Goal: Task Accomplishment & Management: Use online tool/utility

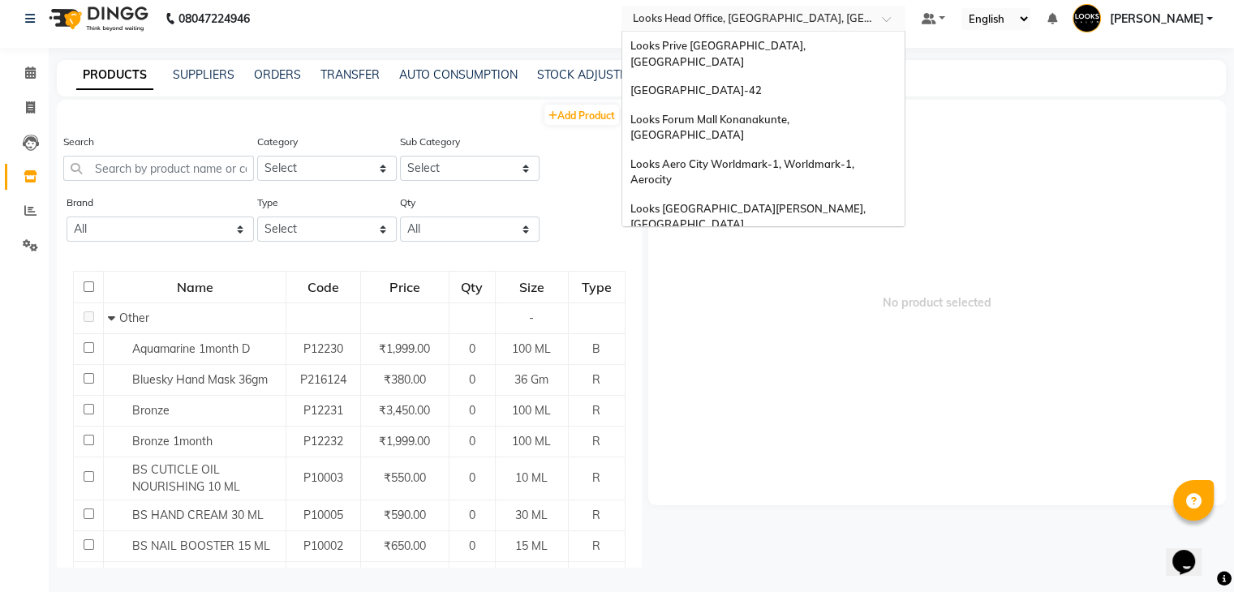
click at [809, 20] on input "text" at bounding box center [746, 18] width 235 height 16
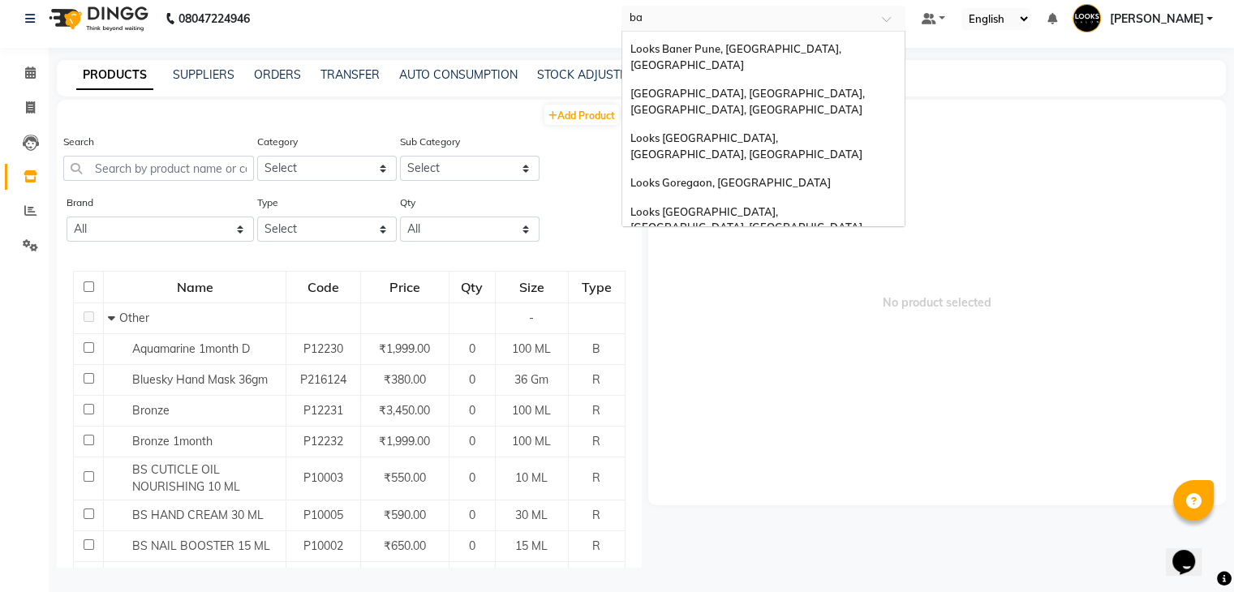
scroll to position [28, 0]
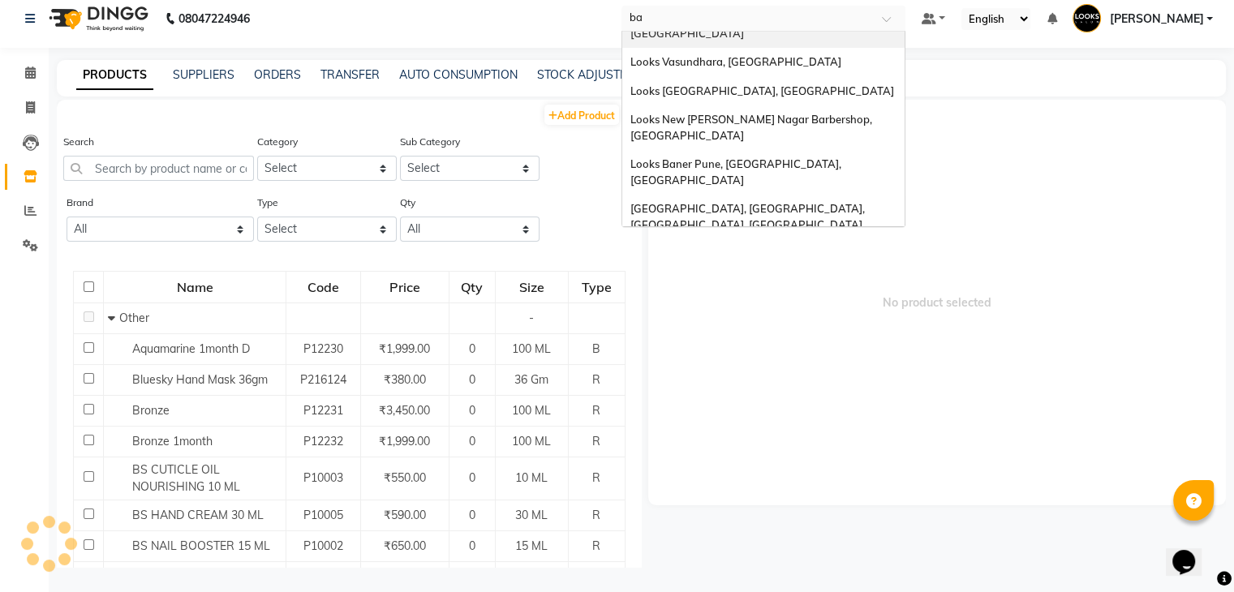
type input "bar"
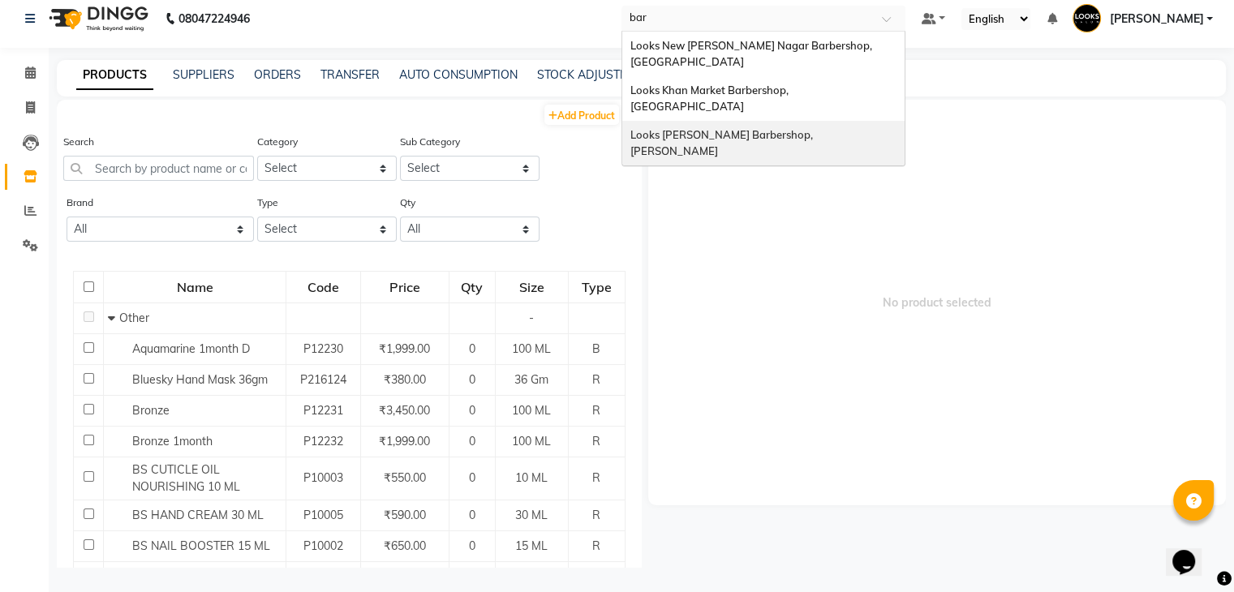
click at [730, 128] on span "Looks [PERSON_NAME] Barbershop, [PERSON_NAME]" at bounding box center [722, 142] width 185 height 29
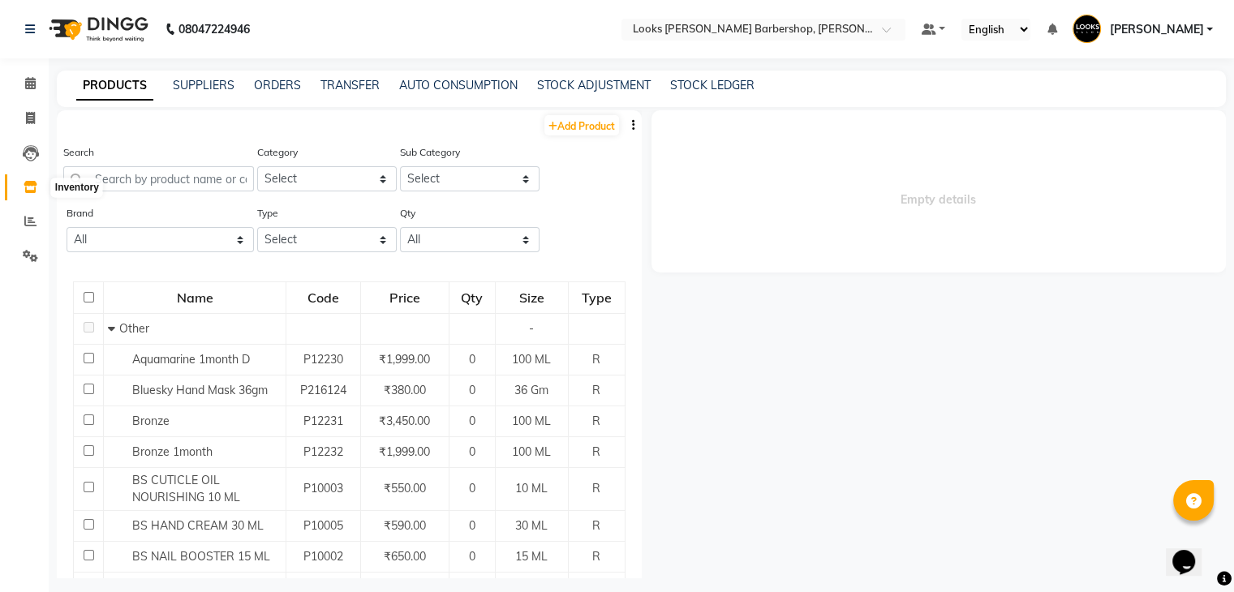
click at [32, 187] on icon at bounding box center [31, 187] width 14 height 12
click at [29, 221] on icon at bounding box center [30, 221] width 12 height 12
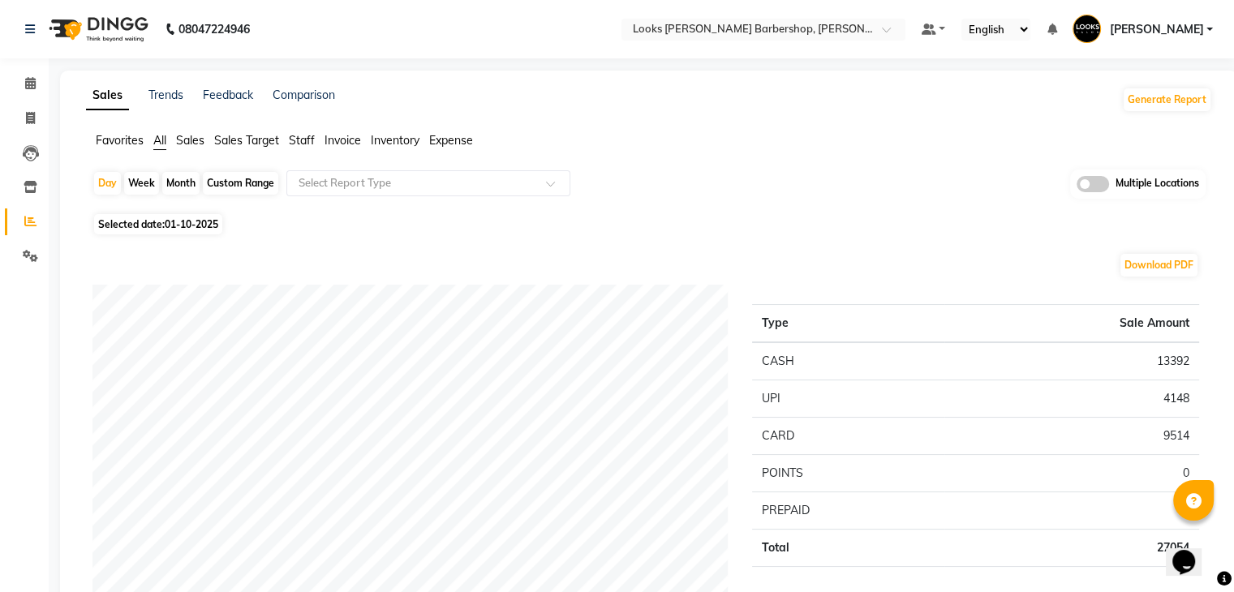
click at [448, 140] on span "Expense" at bounding box center [451, 140] width 44 height 15
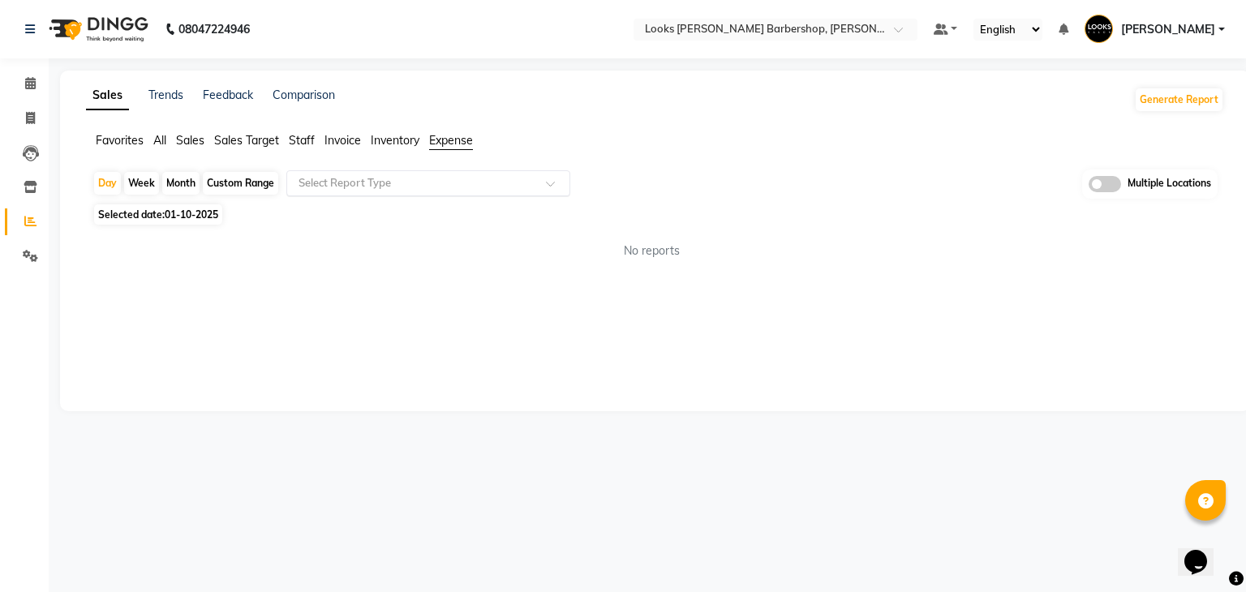
click at [395, 173] on div "Select Report Type" at bounding box center [428, 183] width 284 height 26
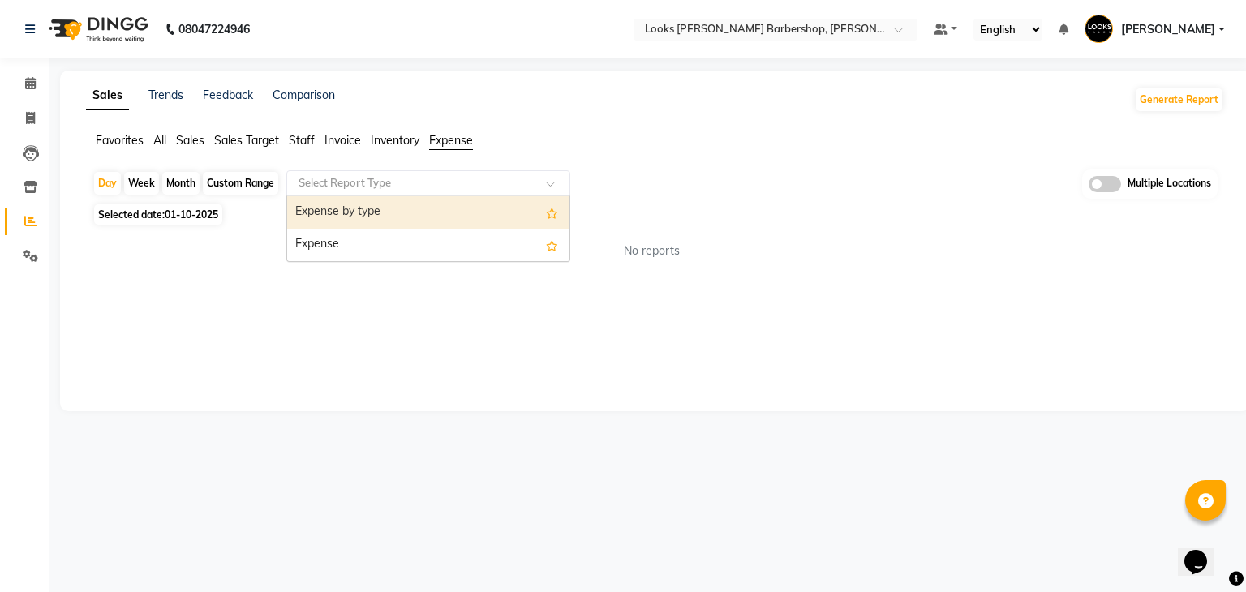
click at [363, 215] on div "Expense by type" at bounding box center [428, 212] width 282 height 32
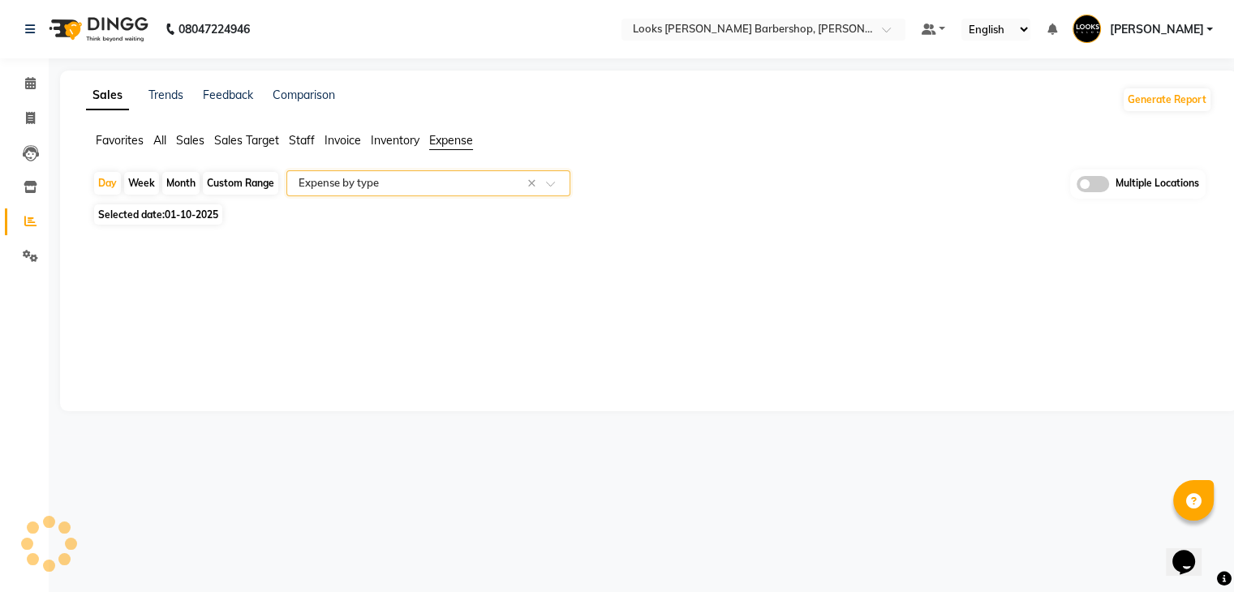
select select "full_report"
select select "pdf"
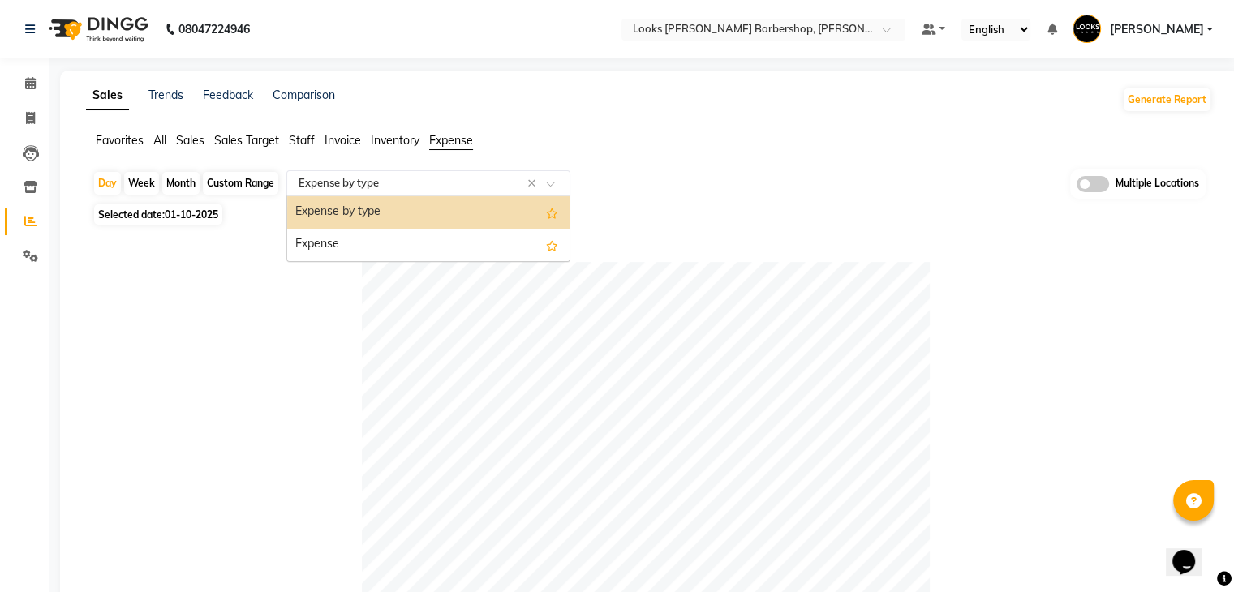
click at [396, 188] on input "text" at bounding box center [412, 183] width 234 height 16
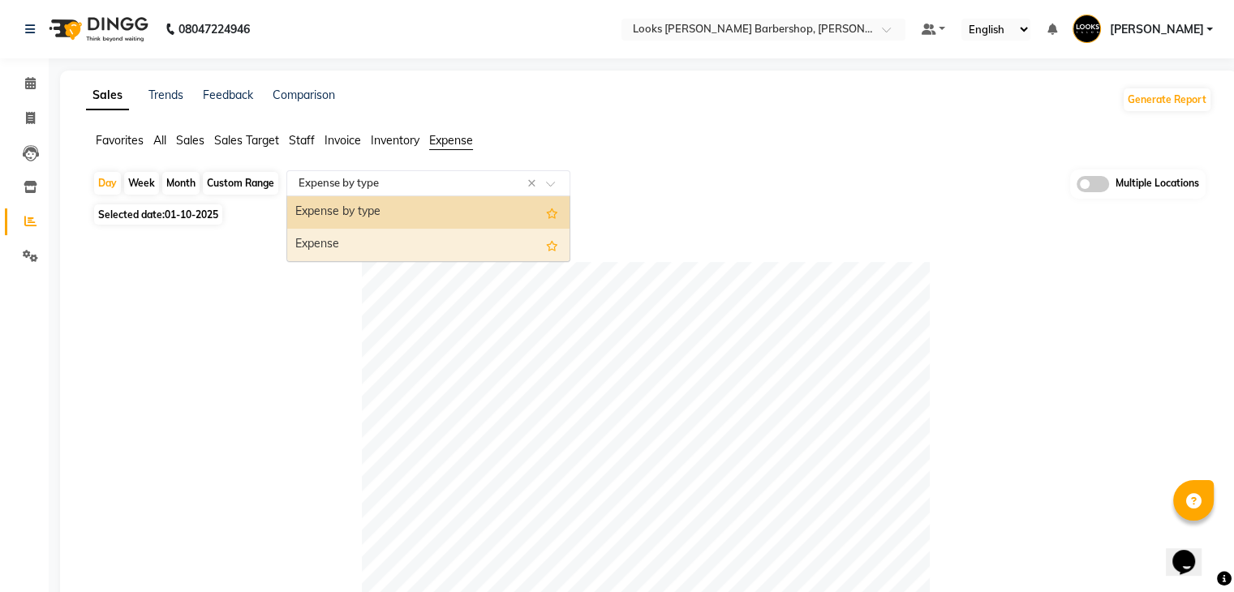
click at [357, 236] on div "Expense" at bounding box center [428, 245] width 282 height 32
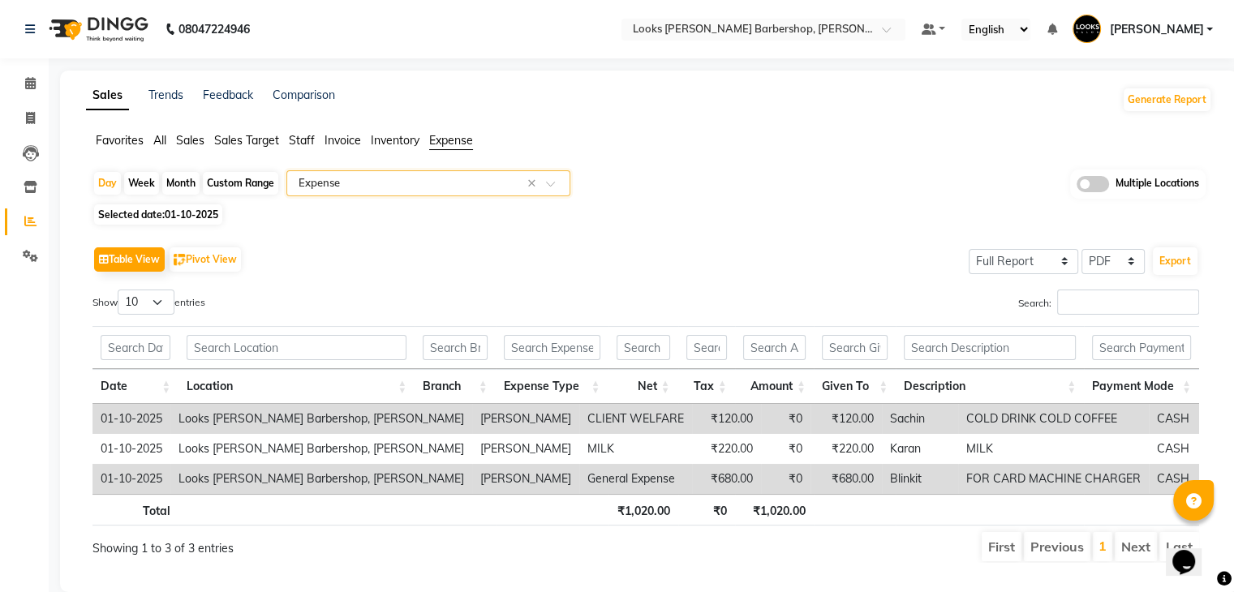
click at [243, 179] on div "Custom Range" at bounding box center [240, 183] width 75 height 23
select select "10"
select select "2025"
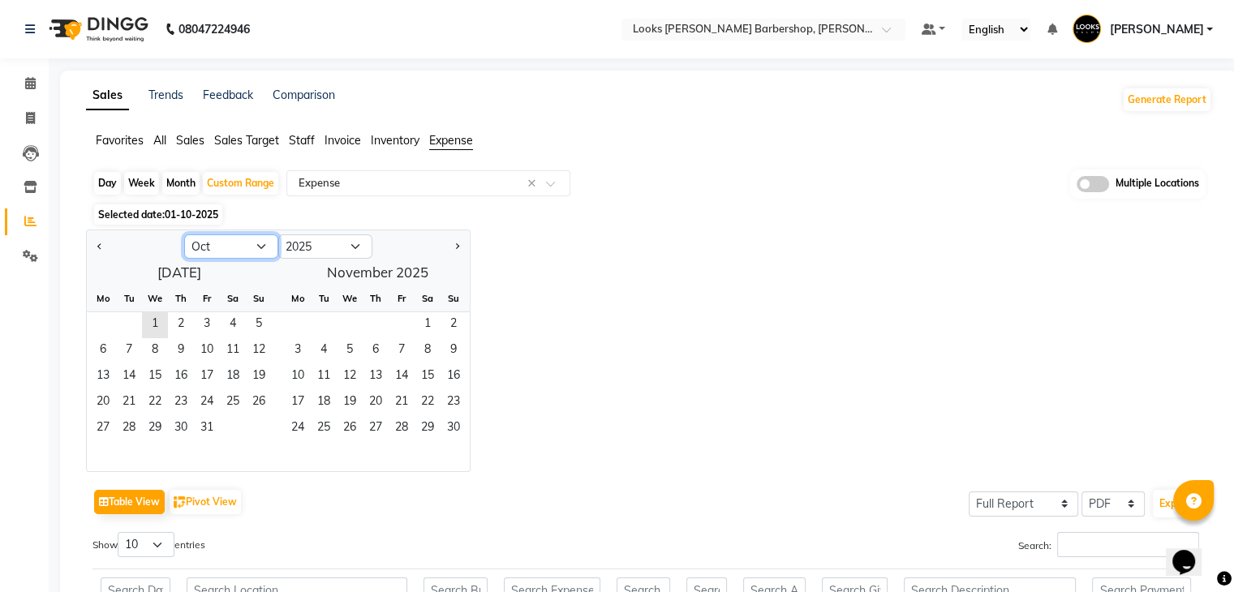
click at [260, 247] on select "Jan Feb Mar Apr May Jun [DATE] Aug Sep Oct Nov Dec" at bounding box center [231, 246] width 94 height 24
select select "9"
click at [184, 234] on select "Jan Feb Mar Apr May Jun [DATE] Aug Sep Oct Nov Dec" at bounding box center [231, 246] width 94 height 24
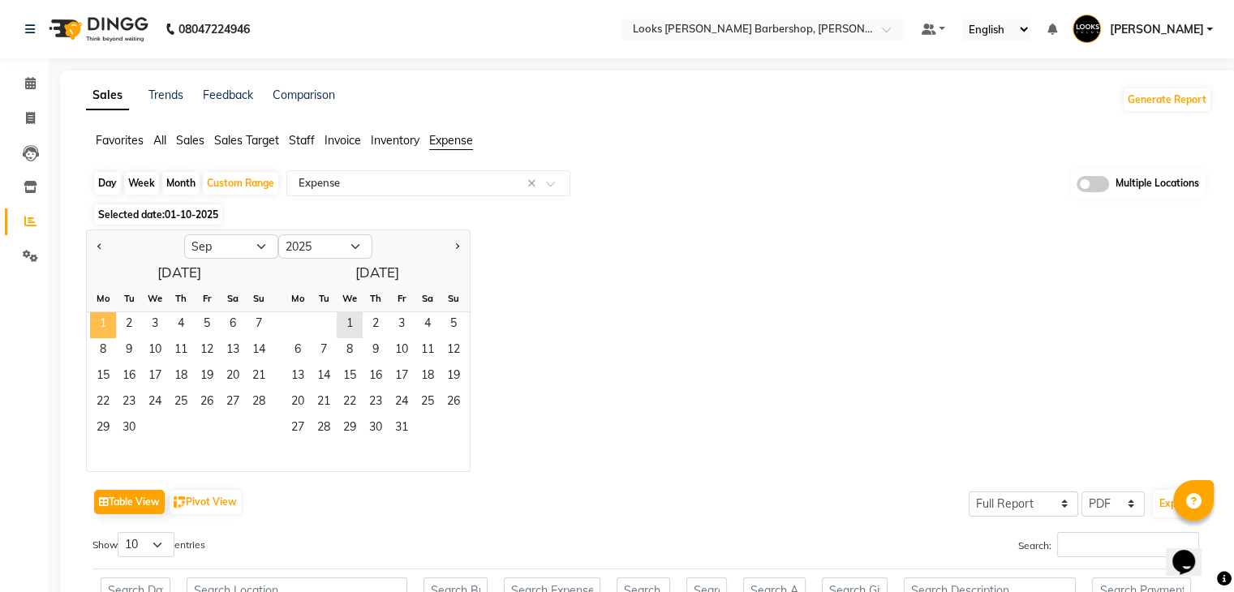
click at [105, 313] on span "1" at bounding box center [103, 325] width 26 height 26
click at [132, 423] on span "30" at bounding box center [129, 429] width 26 height 26
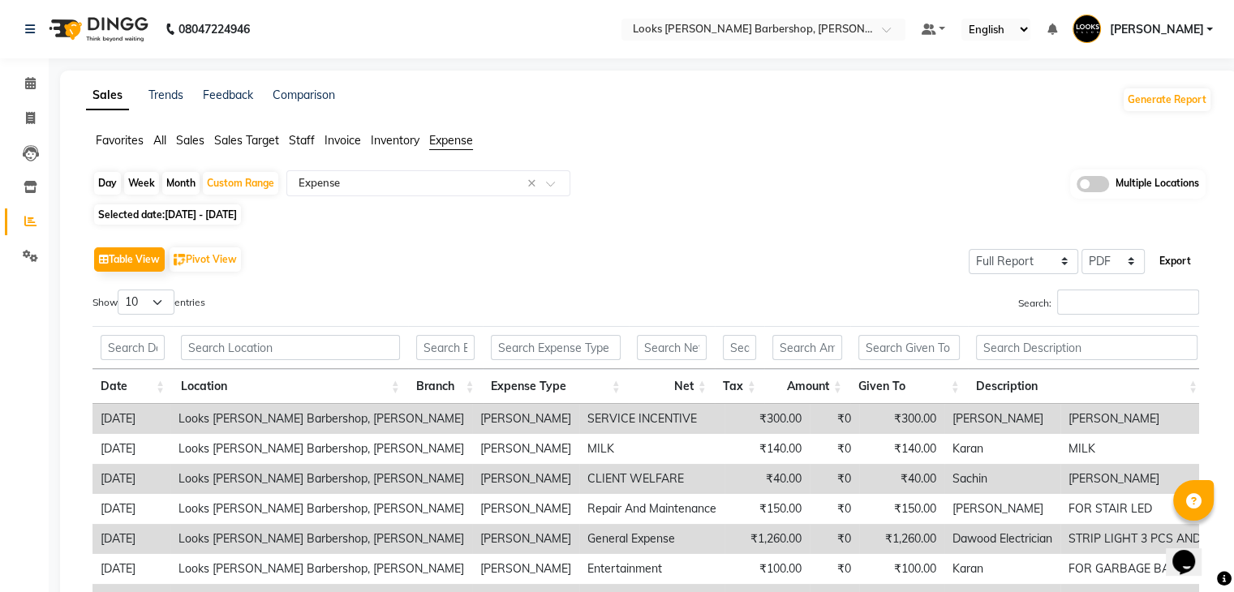
click at [1171, 260] on button "Export" at bounding box center [1175, 261] width 45 height 28
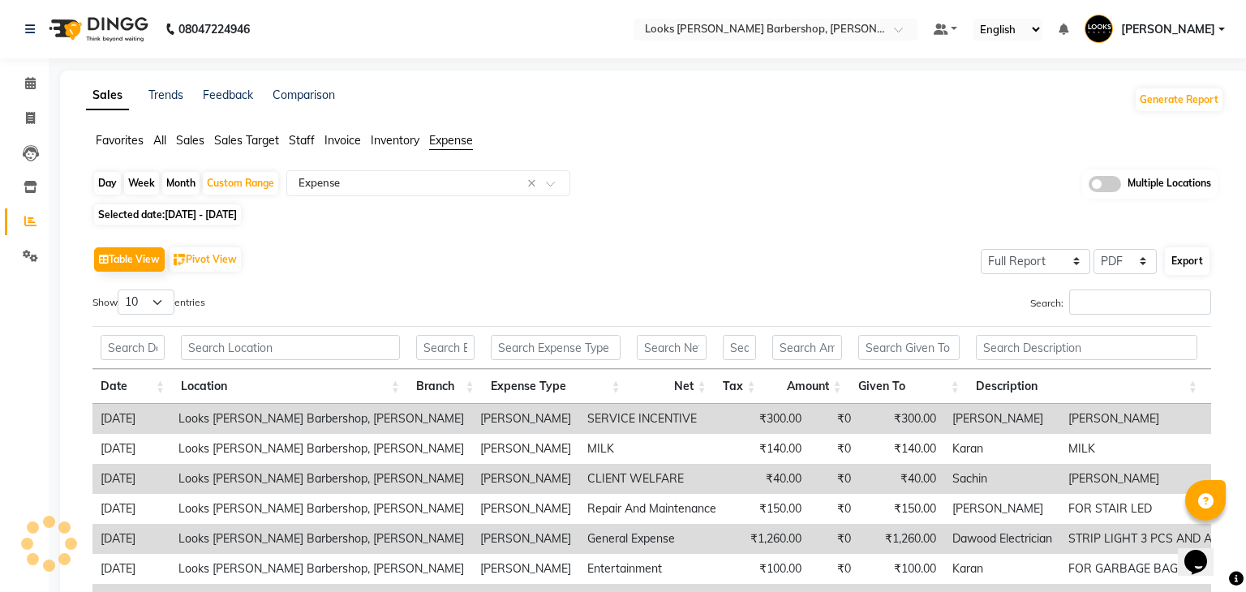
select select "serif"
select select "13px"
select select "template_1"
select select "A4"
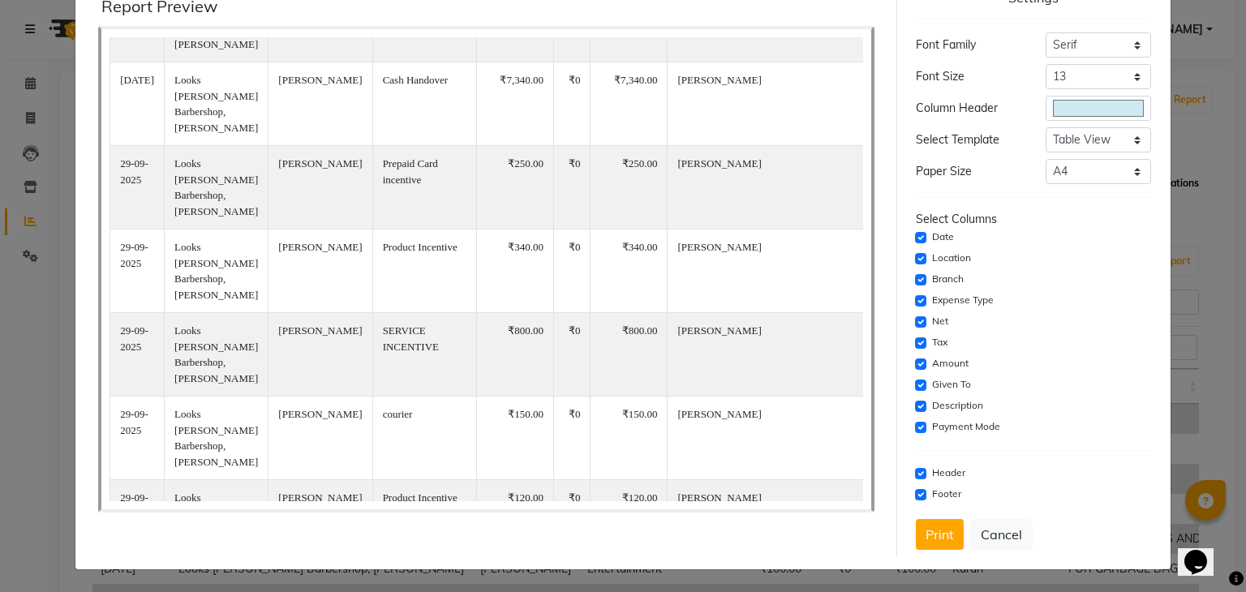
scroll to position [626, 0]
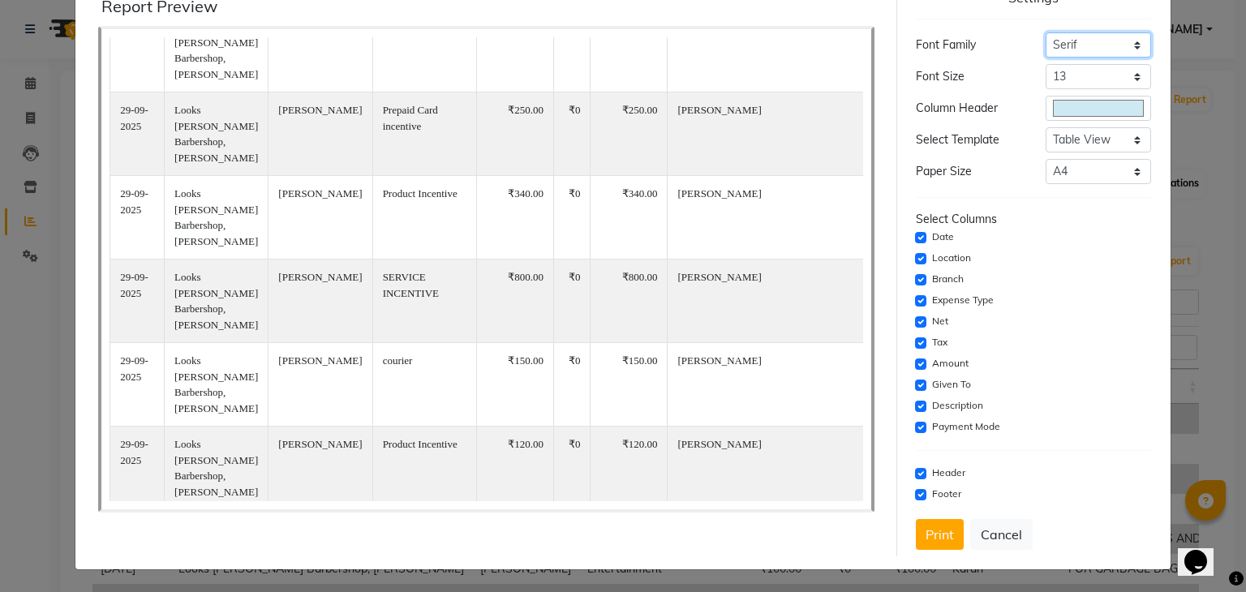
click at [1090, 51] on select "Select Sans Serif Monospace Serif" at bounding box center [1098, 44] width 105 height 25
click at [1077, 266] on div "Location" at bounding box center [1033, 258] width 235 height 19
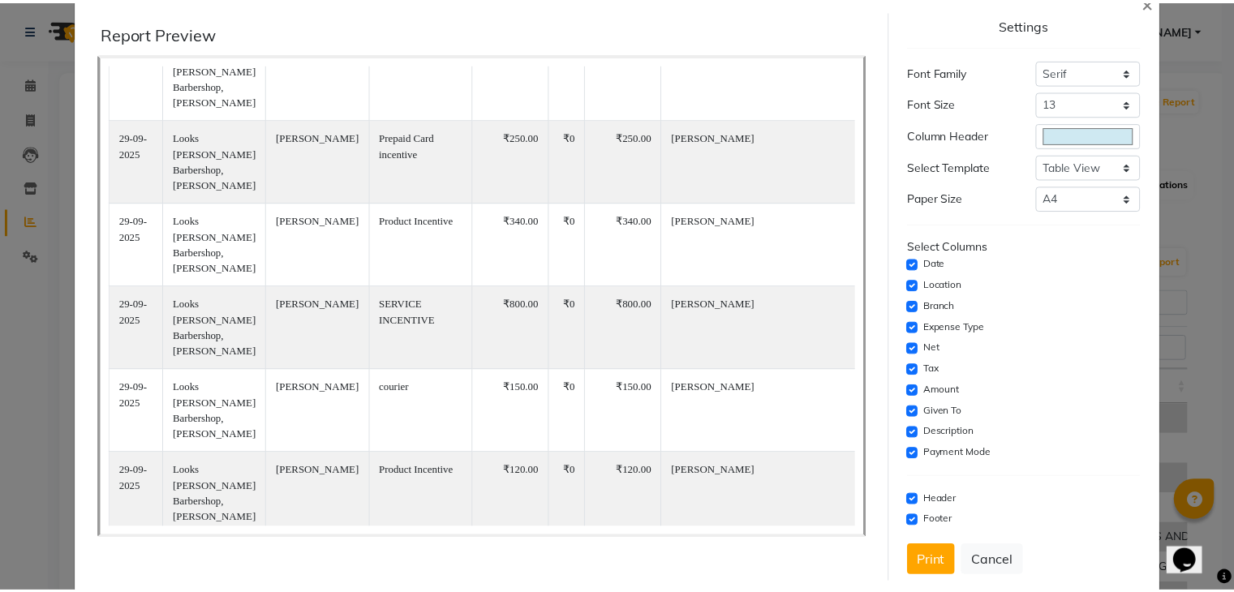
scroll to position [59, 0]
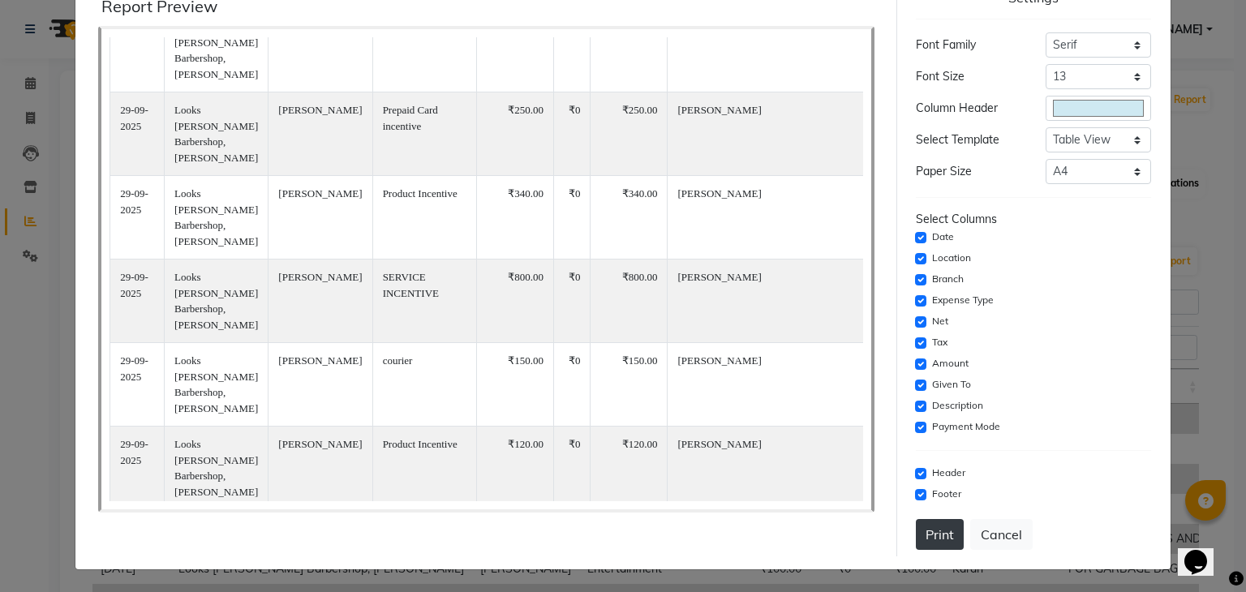
click at [943, 536] on button "Print" at bounding box center [940, 534] width 48 height 31
click at [986, 537] on button "Cancel" at bounding box center [1001, 534] width 62 height 31
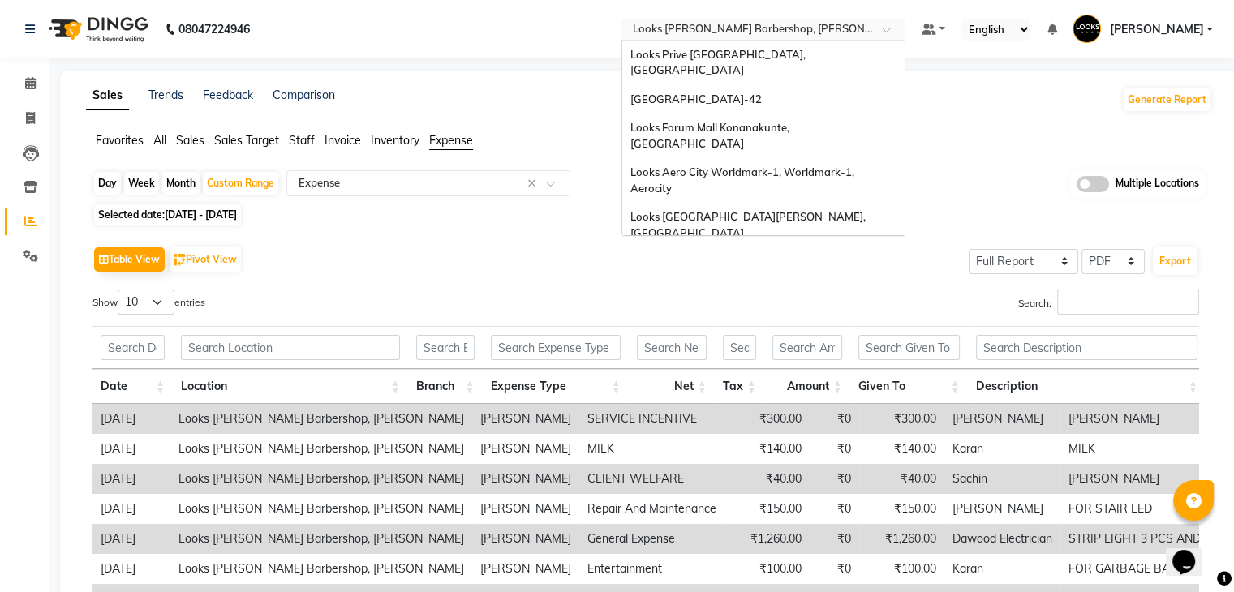
click at [814, 32] on input "text" at bounding box center [746, 31] width 235 height 16
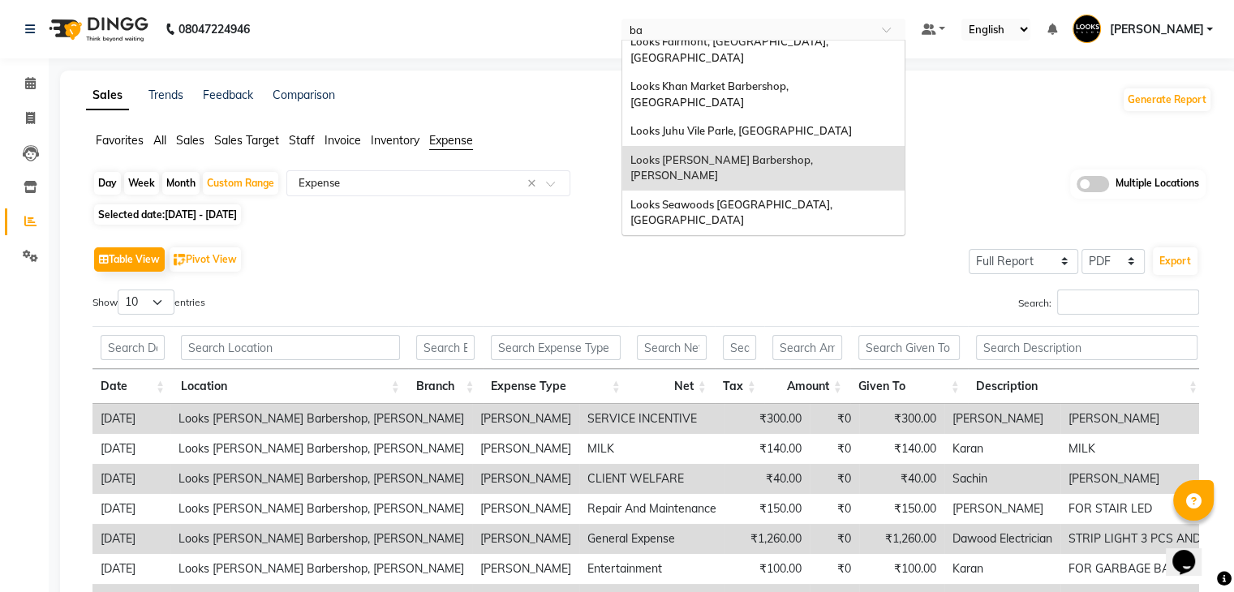
scroll to position [266, 0]
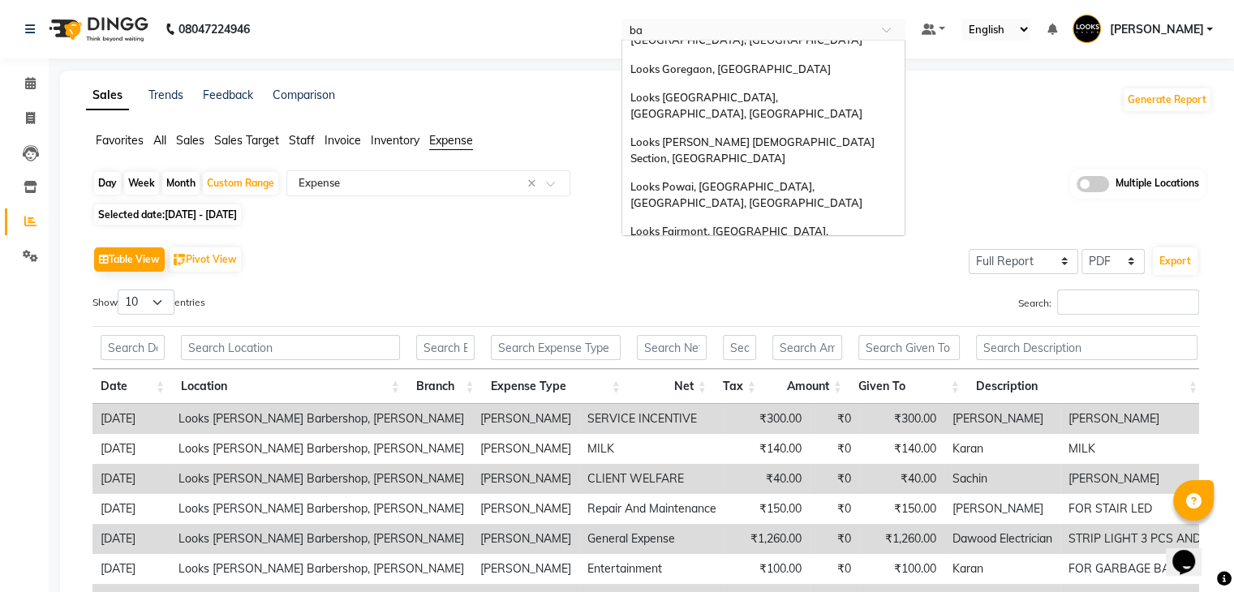
type input "bar"
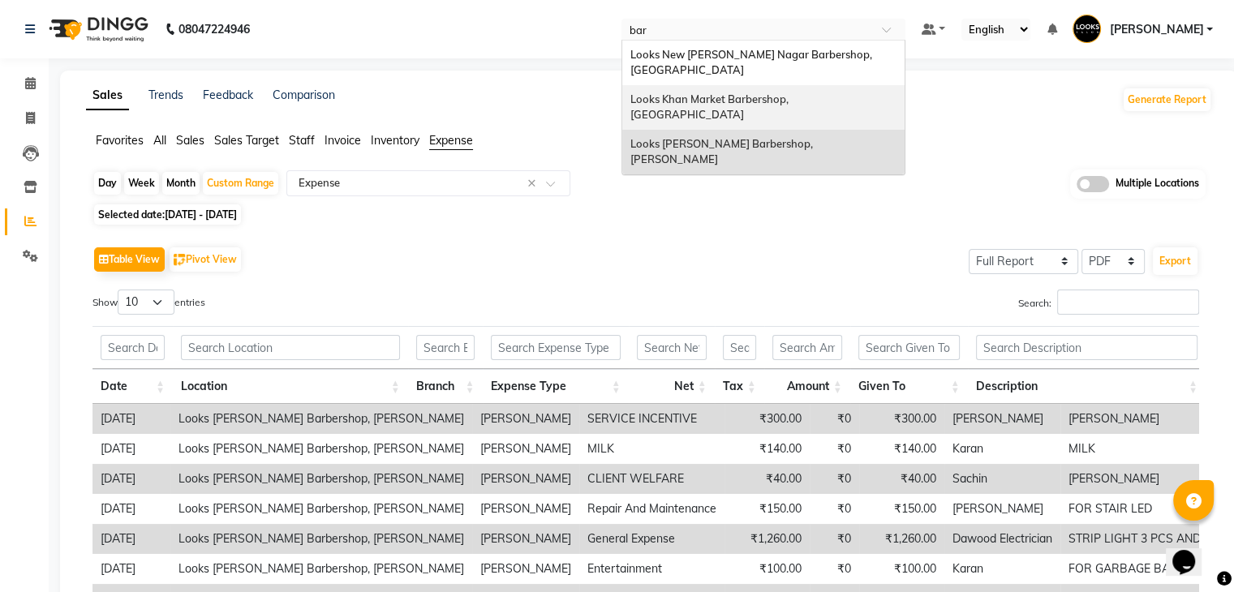
click at [723, 85] on div "Looks Khan Market Barbershop, [GEOGRAPHIC_DATA]" at bounding box center [763, 107] width 282 height 45
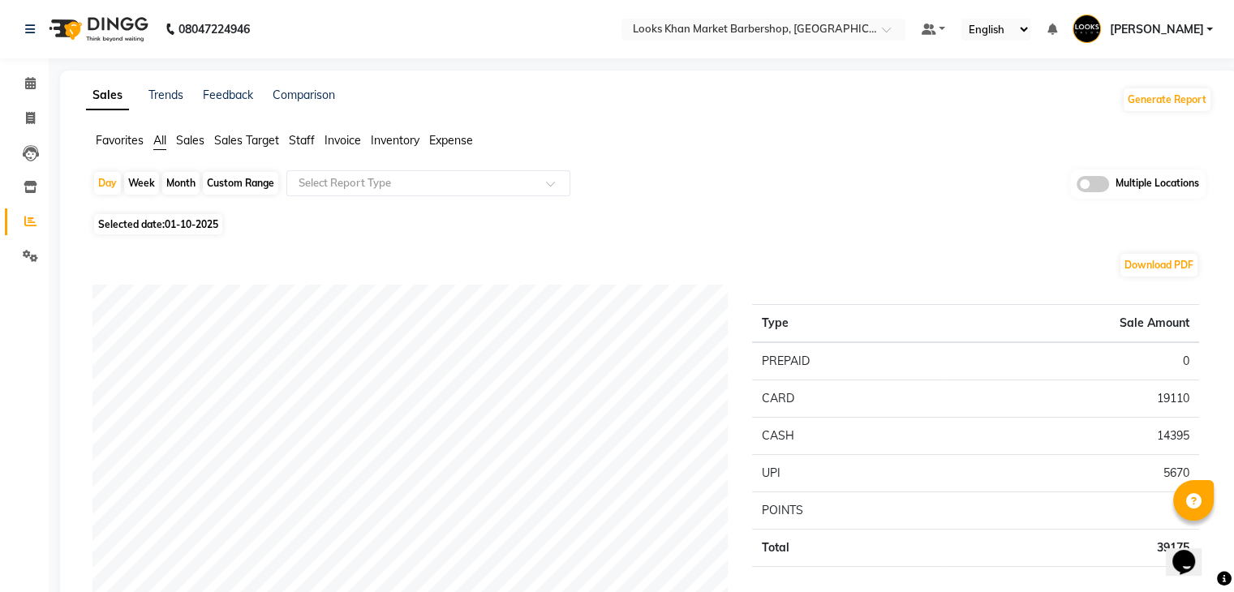
click at [448, 141] on span "Expense" at bounding box center [451, 140] width 44 height 15
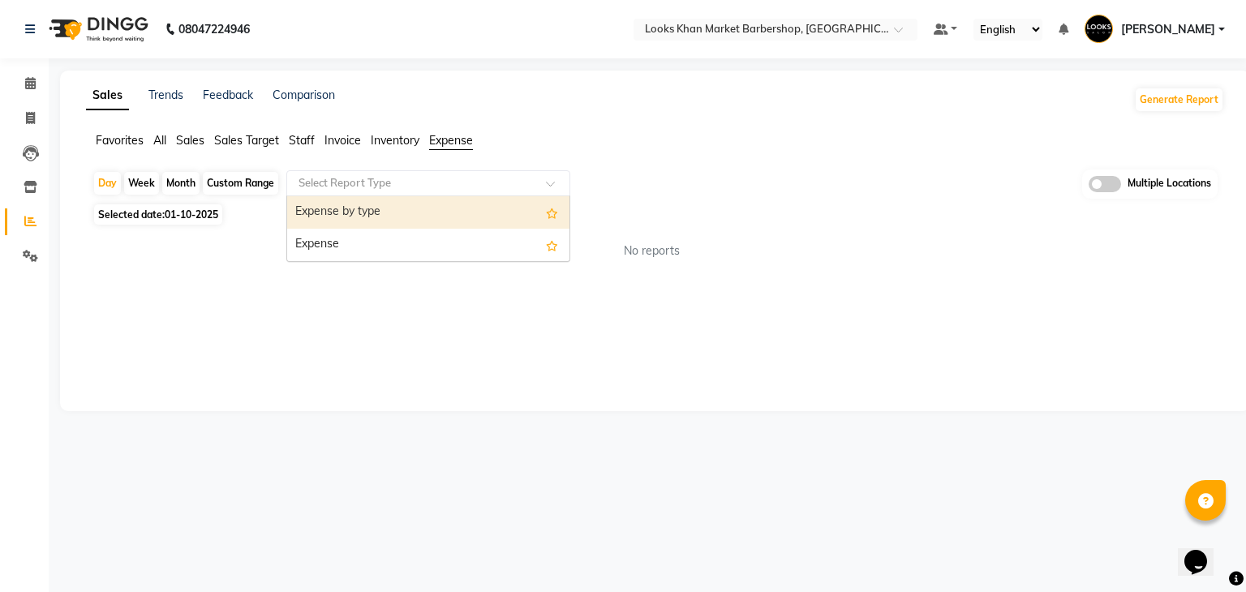
click at [393, 183] on input "text" at bounding box center [412, 183] width 234 height 16
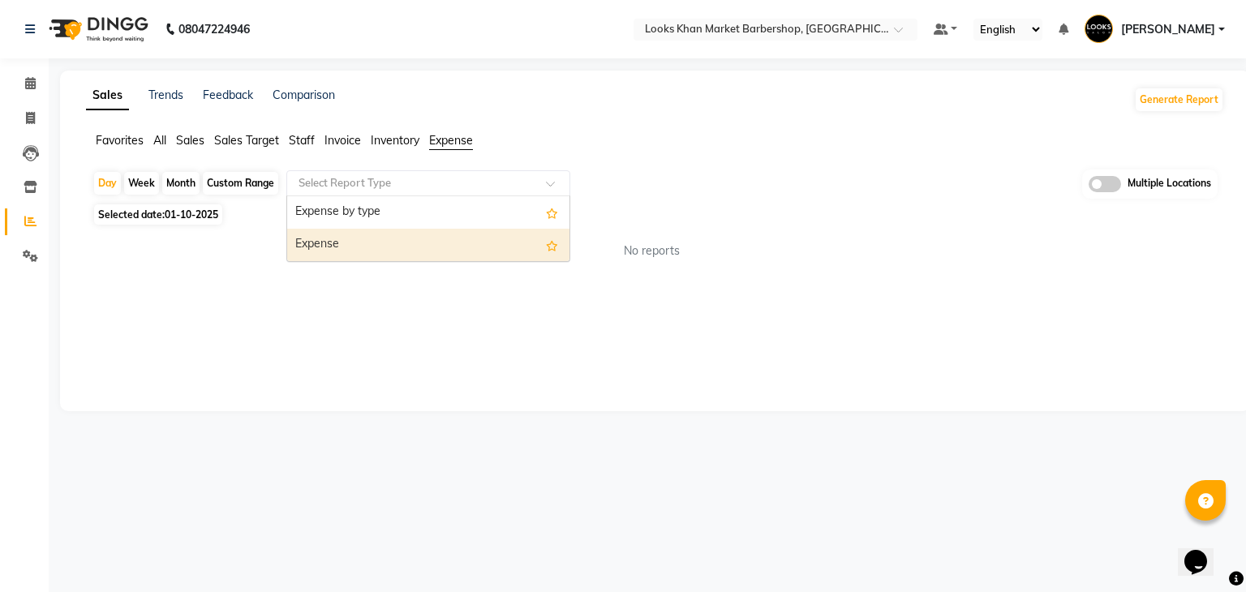
click at [355, 242] on div "Expense" at bounding box center [428, 245] width 282 height 32
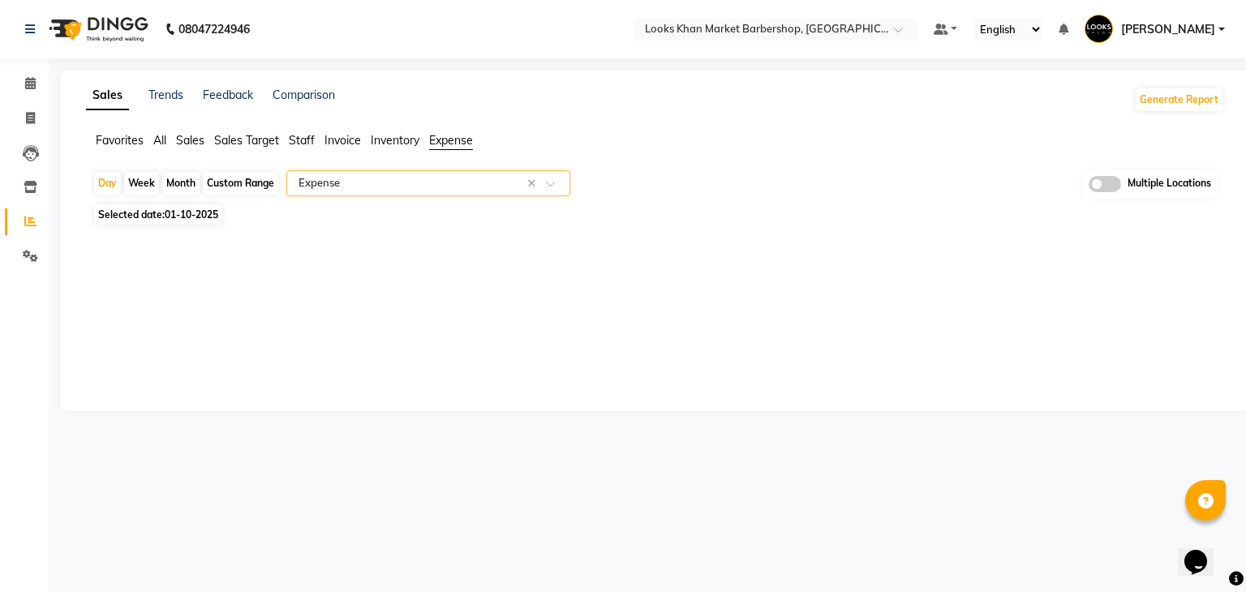
click at [399, 187] on input "text" at bounding box center [412, 183] width 234 height 16
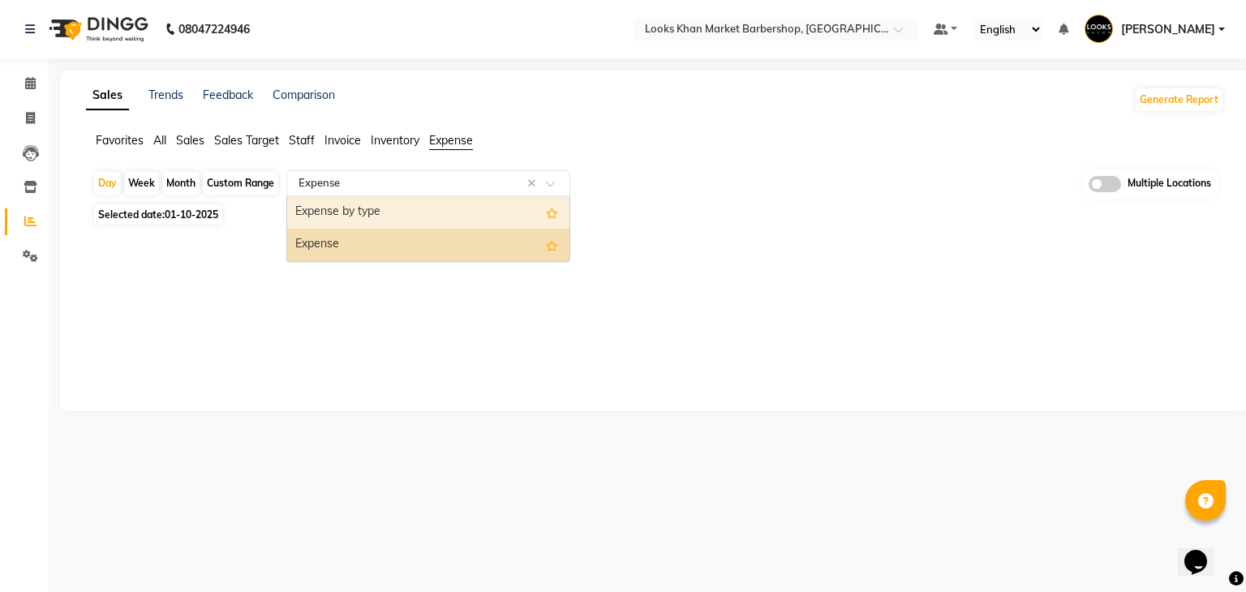
click at [378, 213] on div "Expense by type" at bounding box center [428, 212] width 282 height 32
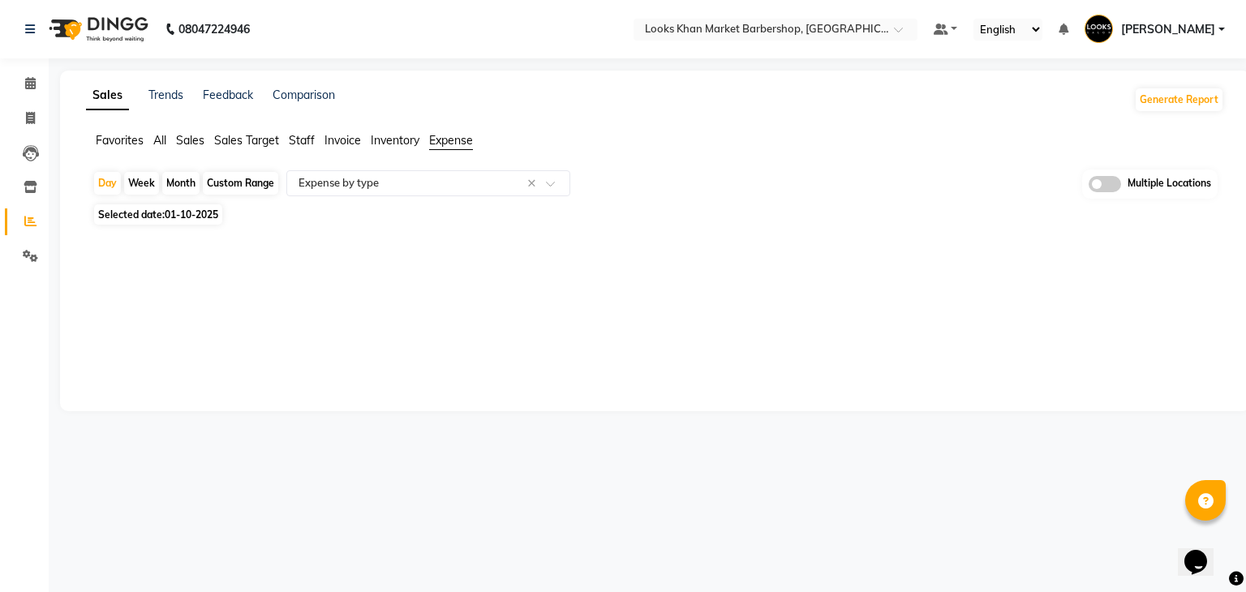
click at [238, 178] on div "Custom Range" at bounding box center [240, 183] width 75 height 23
select select "10"
select select "2025"
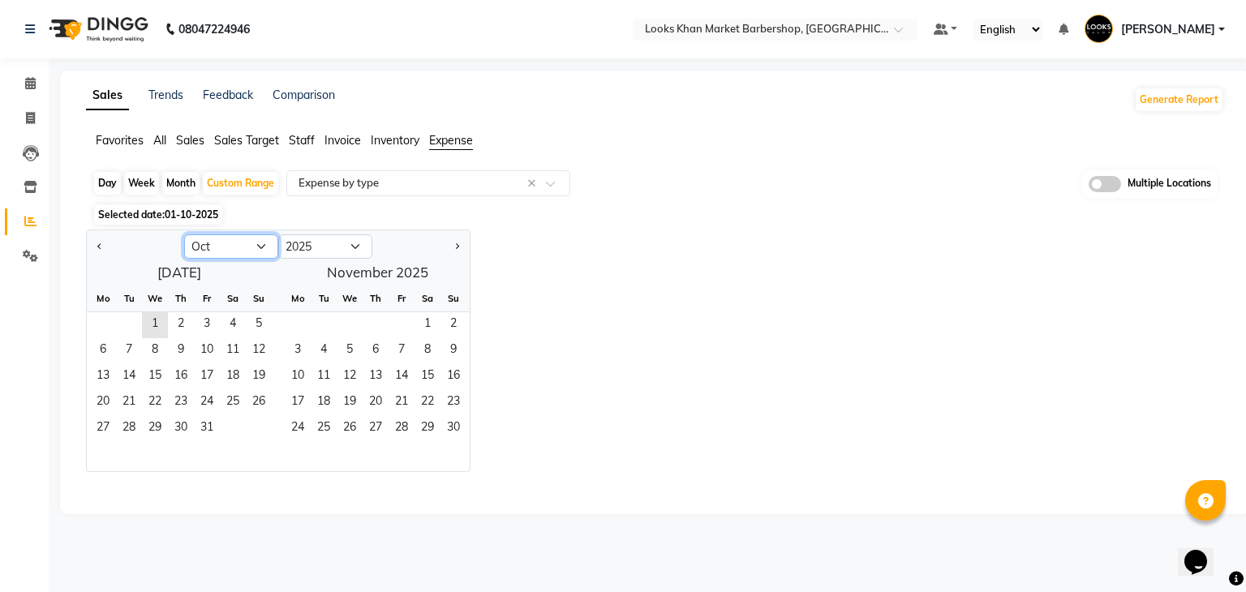
click at [242, 245] on select "Jan Feb Mar Apr May Jun [DATE] Aug Sep Oct Nov Dec" at bounding box center [231, 246] width 94 height 24
select select "9"
click at [184, 234] on select "Jan Feb Mar Apr May Jun [DATE] Aug Sep Oct Nov Dec" at bounding box center [231, 246] width 94 height 24
click at [108, 328] on span "1" at bounding box center [103, 325] width 26 height 26
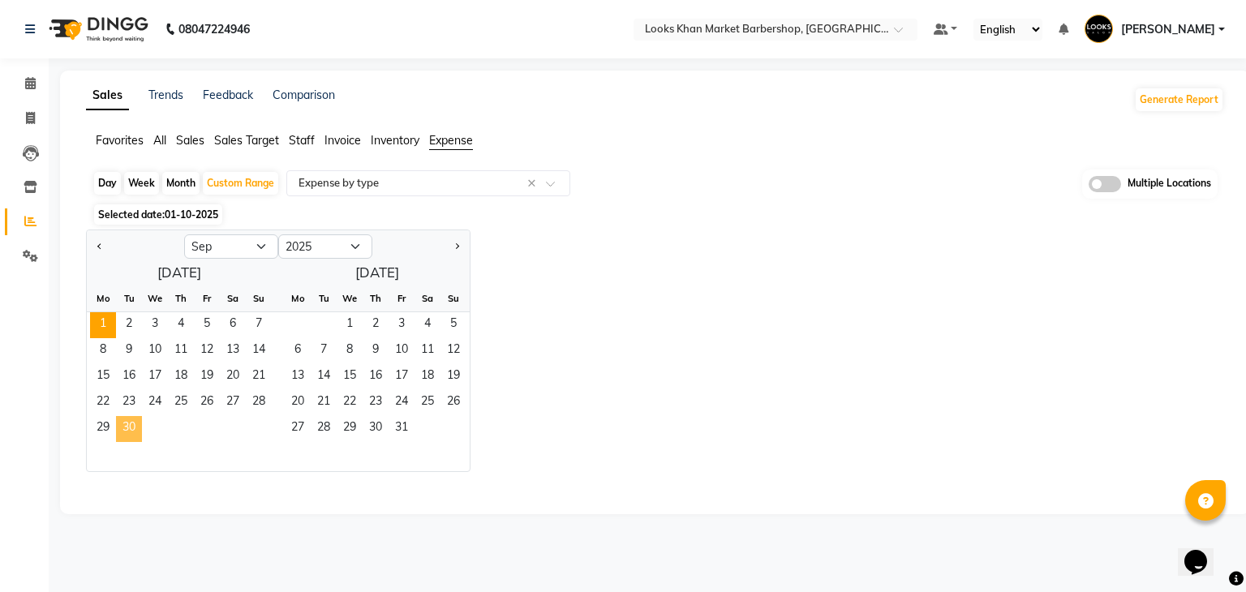
click at [129, 427] on span "30" at bounding box center [129, 429] width 26 height 26
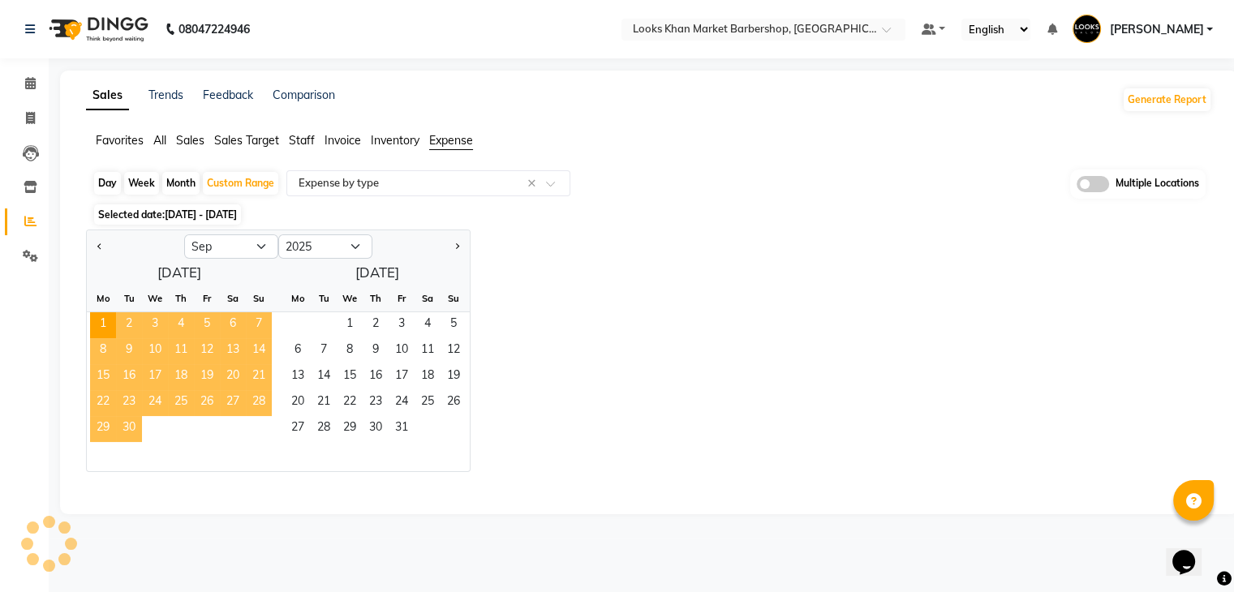
select select "full_report"
select select "csv"
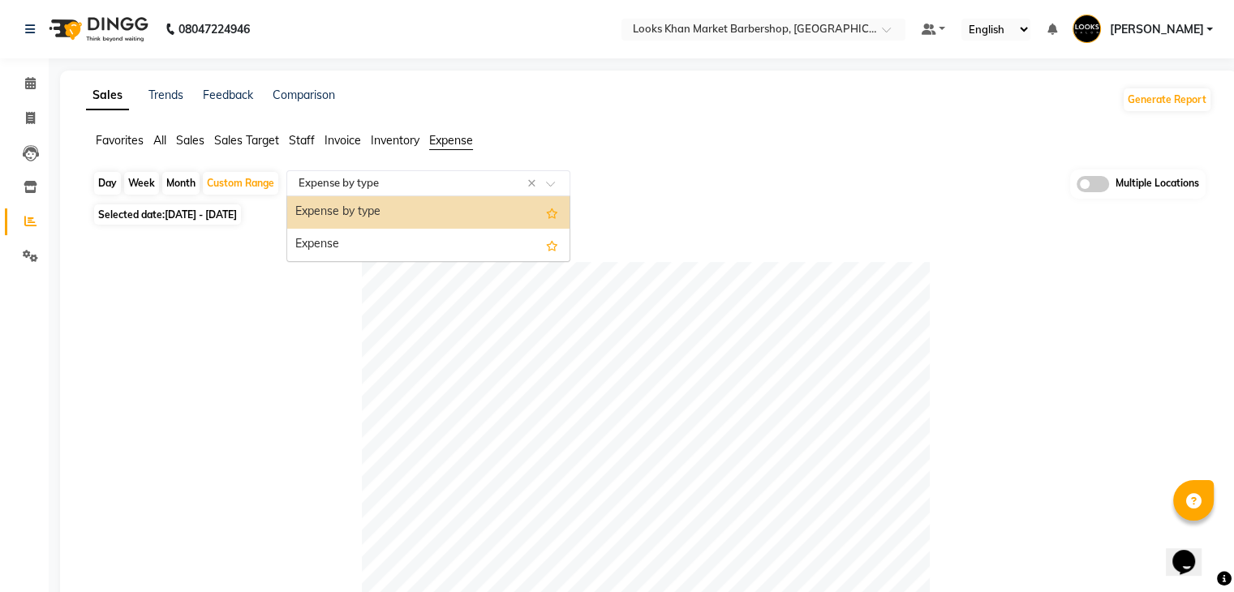
click at [460, 189] on input "text" at bounding box center [412, 183] width 234 height 16
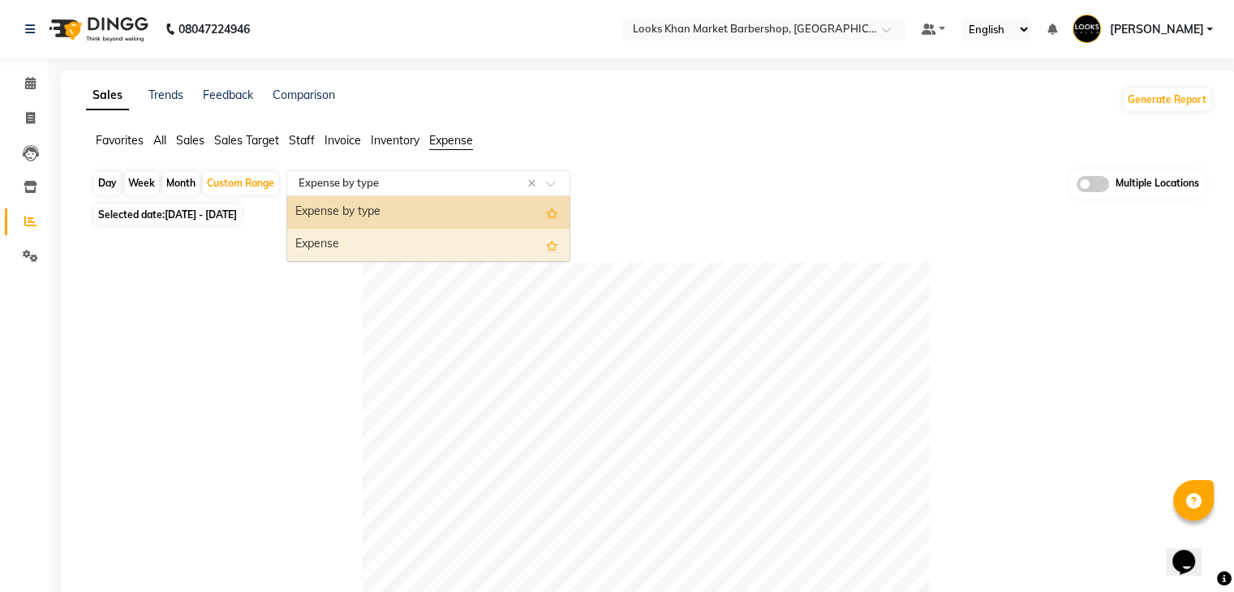
click at [406, 251] on div "Expense" at bounding box center [428, 245] width 282 height 32
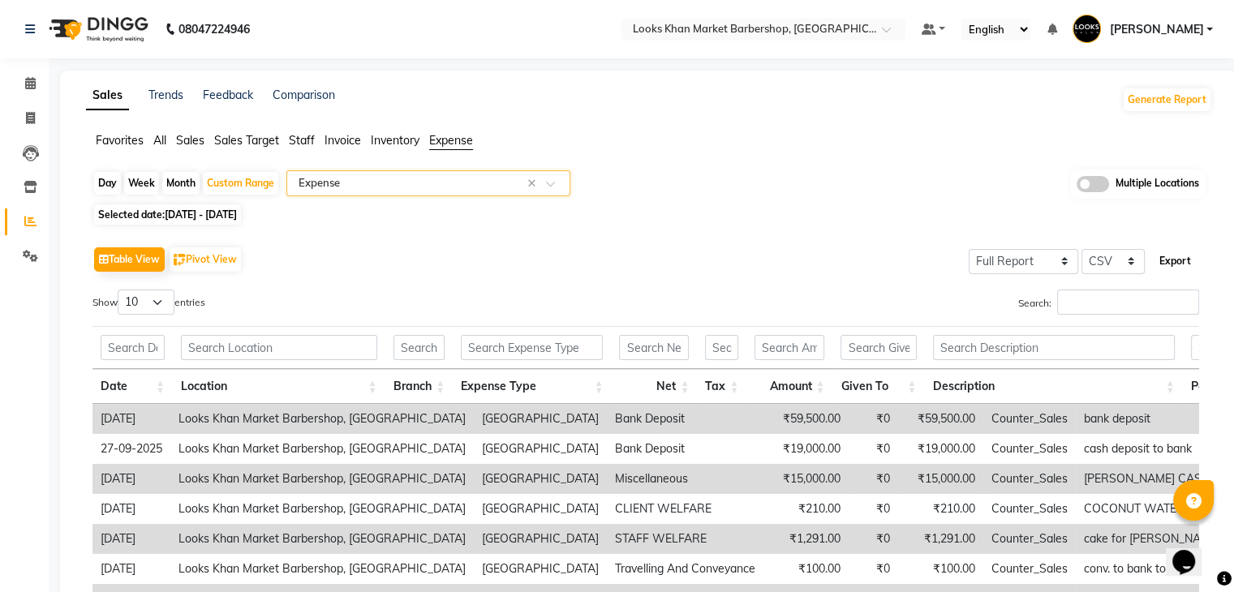
click at [1168, 257] on button "Export" at bounding box center [1175, 261] width 45 height 28
